Goal: Navigation & Orientation: Find specific page/section

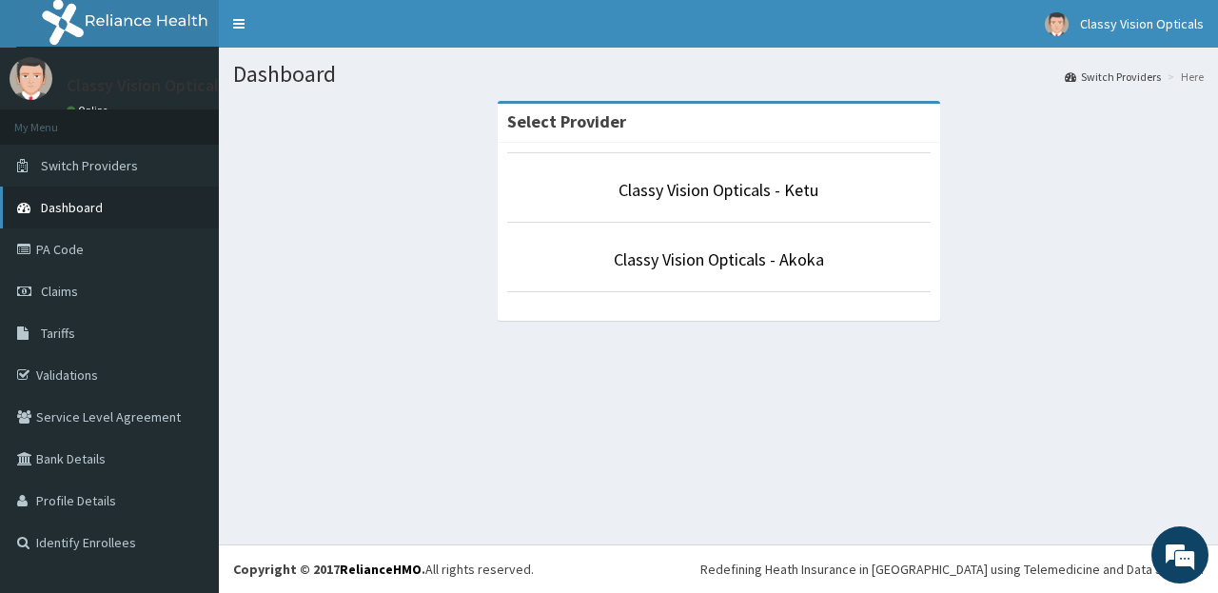
click at [50, 209] on span "Dashboard" at bounding box center [72, 207] width 62 height 17
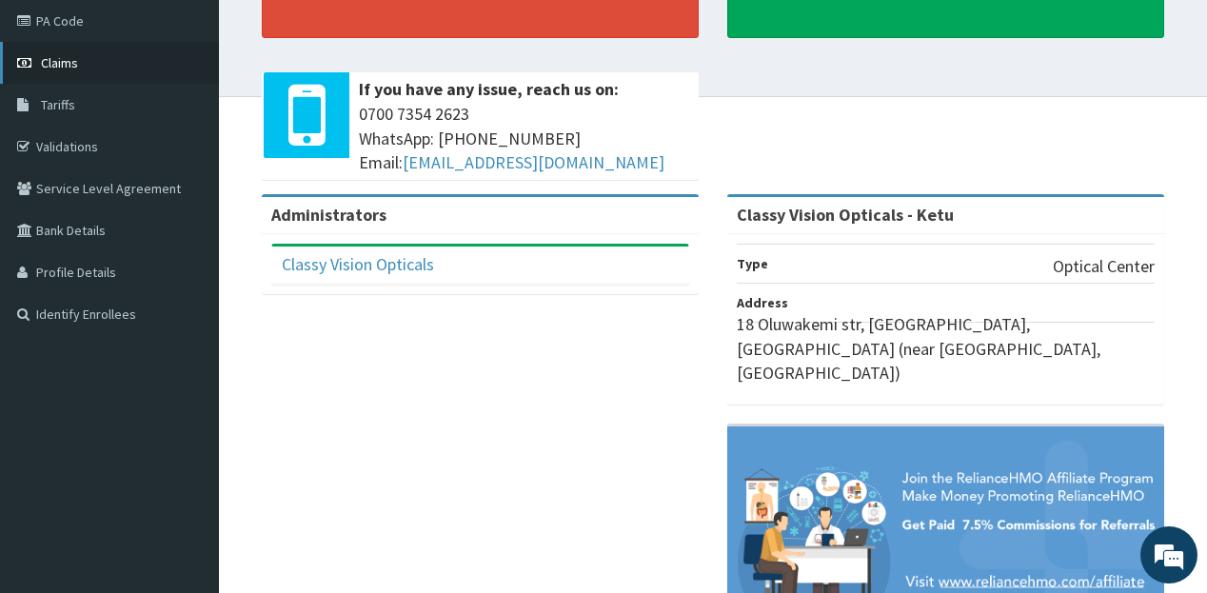
scroll to position [210, 0]
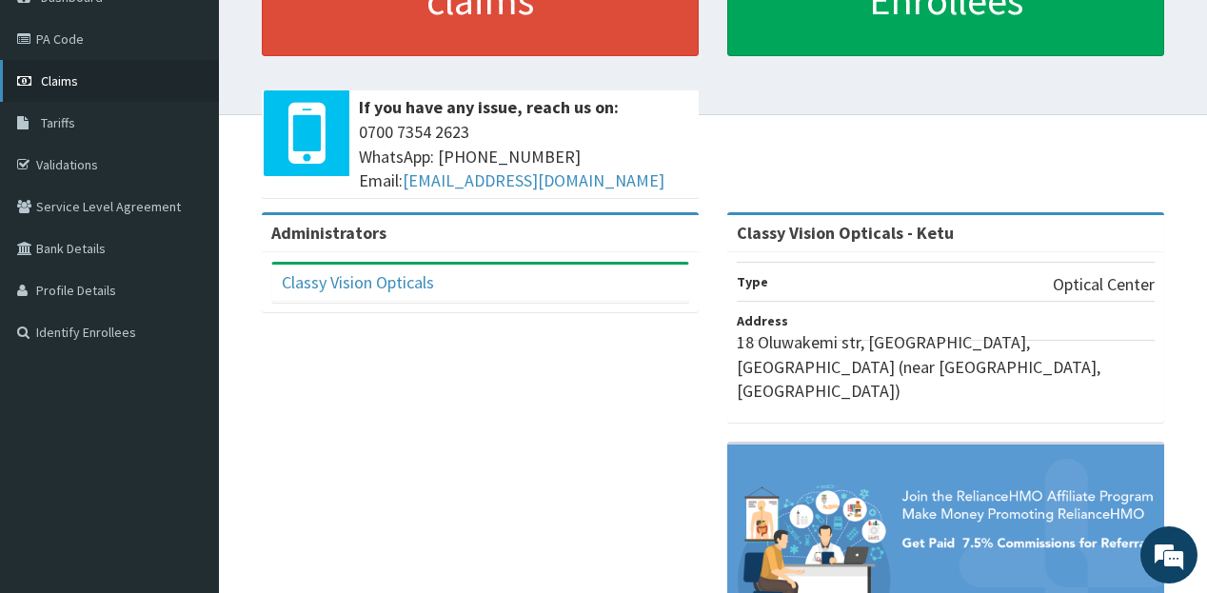
click at [65, 89] on span "Claims" at bounding box center [59, 80] width 37 height 17
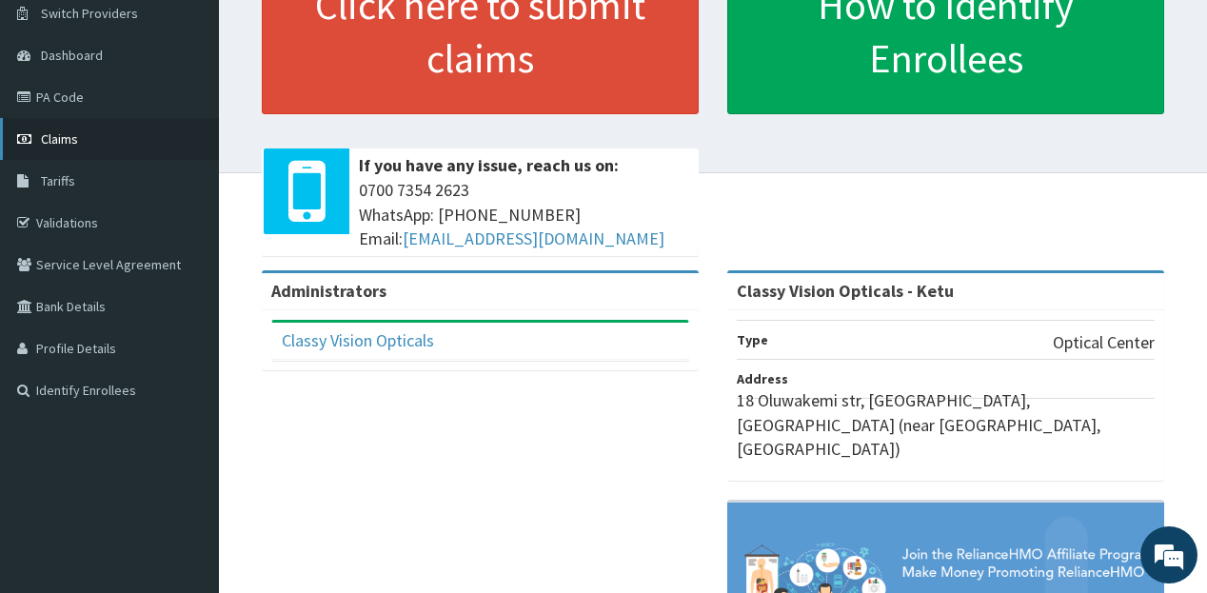
scroll to position [0, 0]
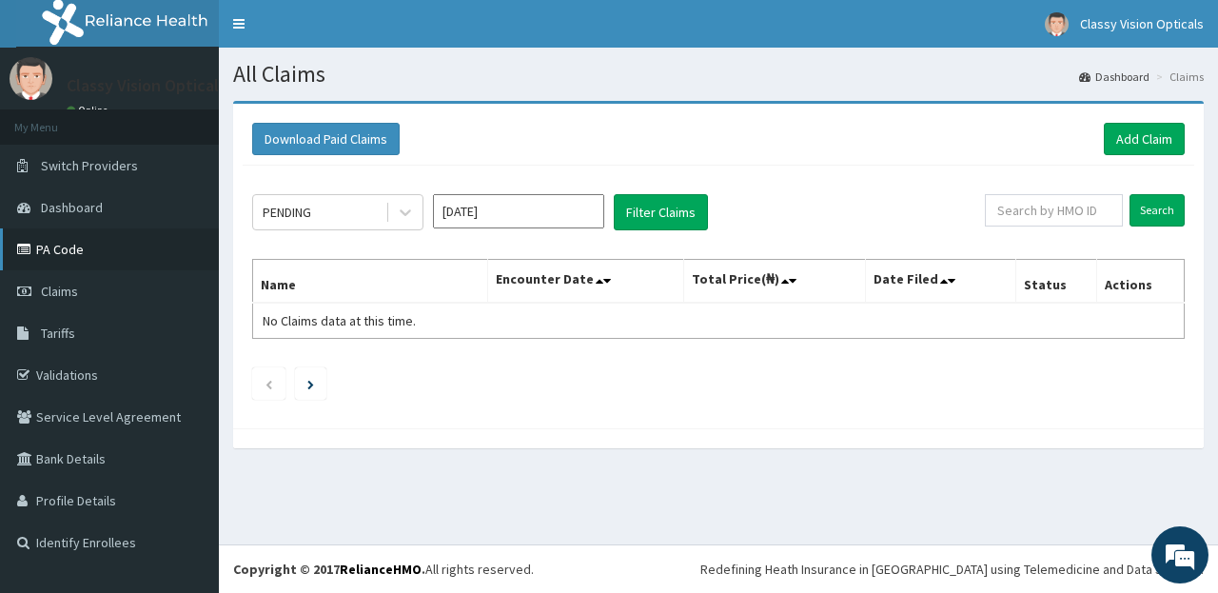
click at [61, 254] on link "PA Code" at bounding box center [109, 249] width 219 height 42
